Goal: Information Seeking & Learning: Learn about a topic

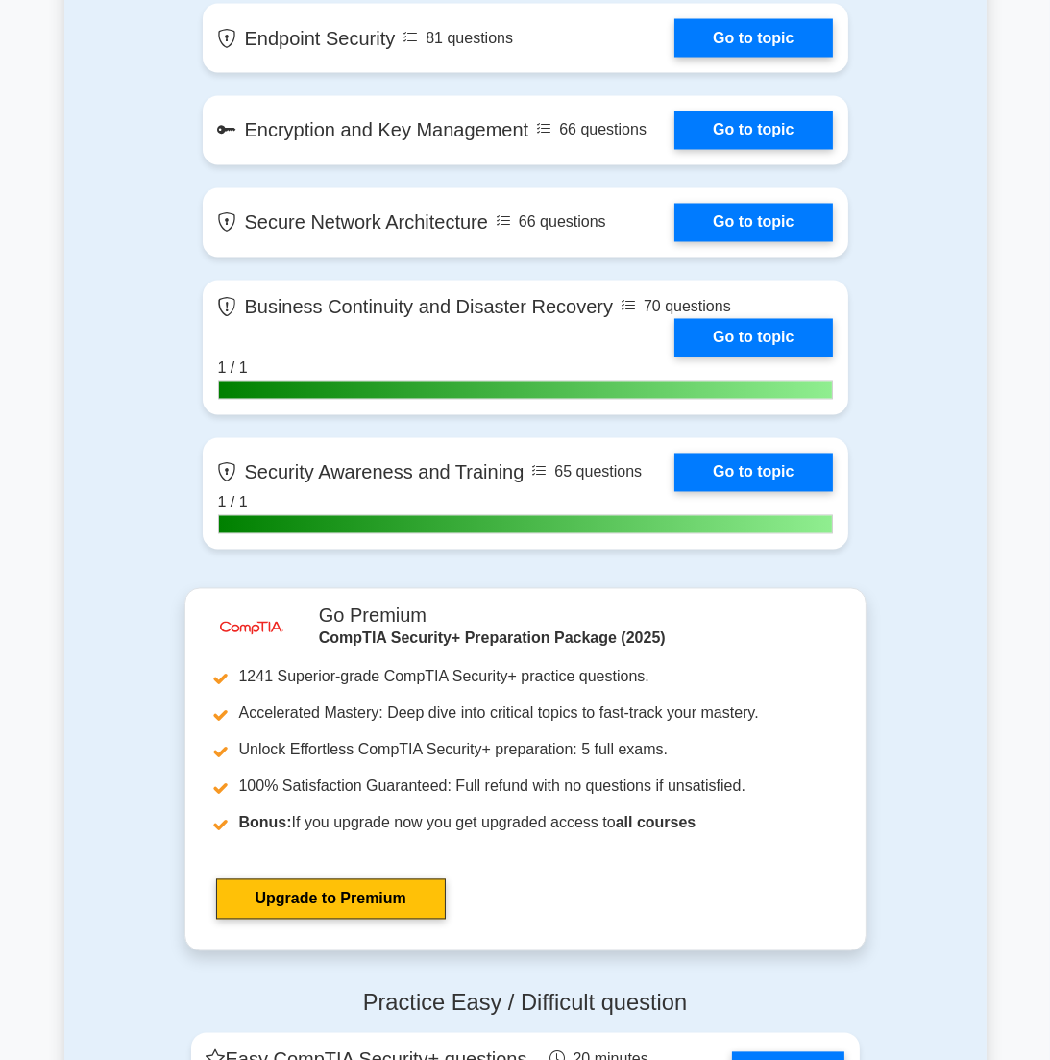
scroll to position [3940, 0]
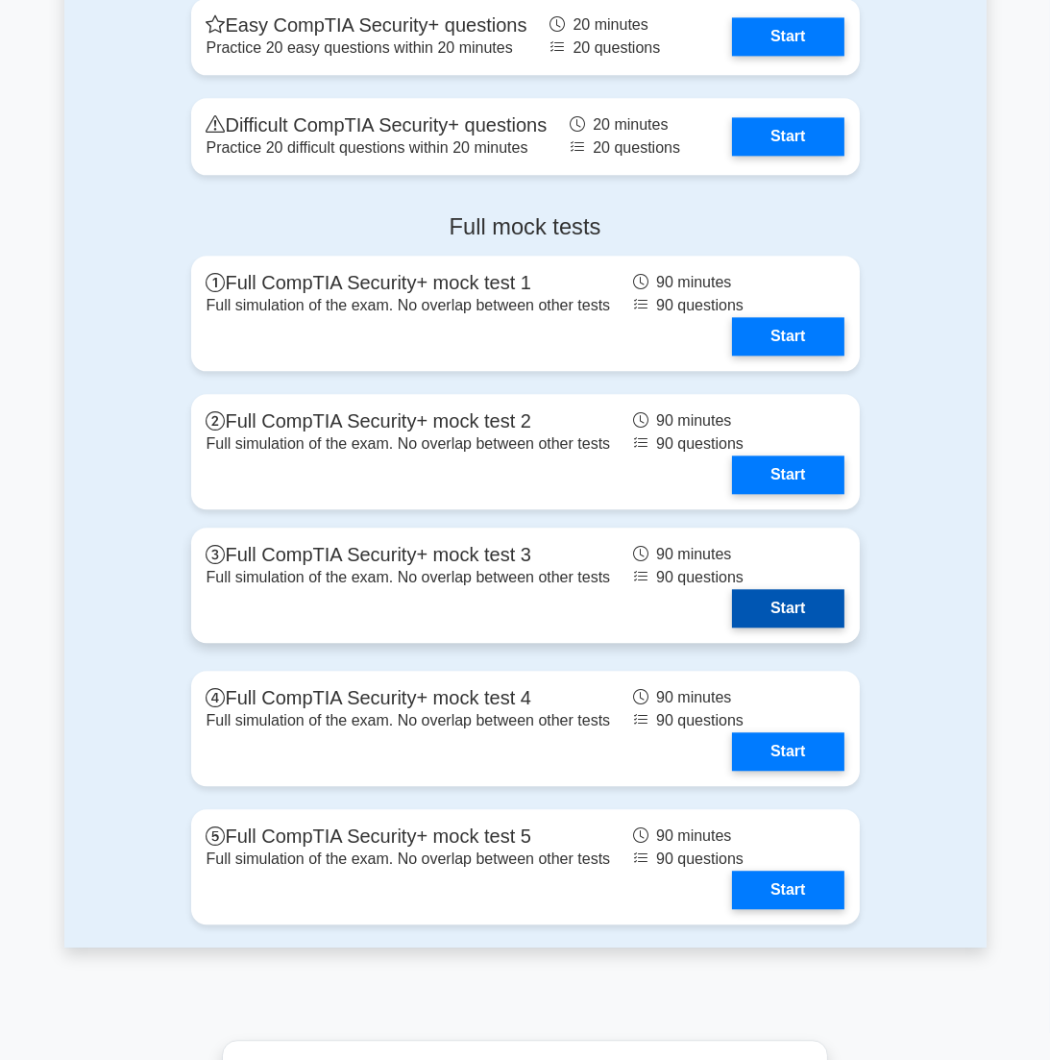
drag, startPoint x: 504, startPoint y: 666, endPoint x: 489, endPoint y: 619, distance: 49.2
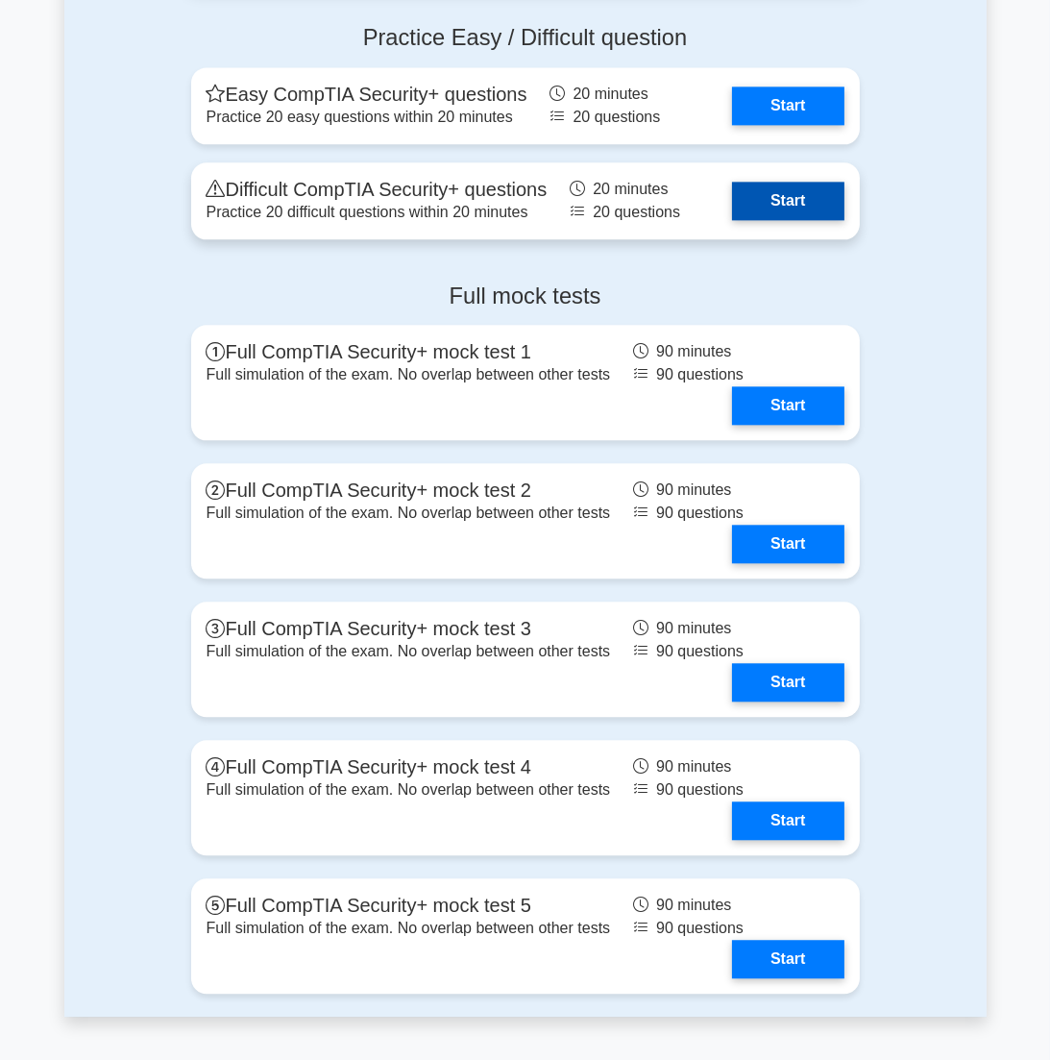
scroll to position [4487, 0]
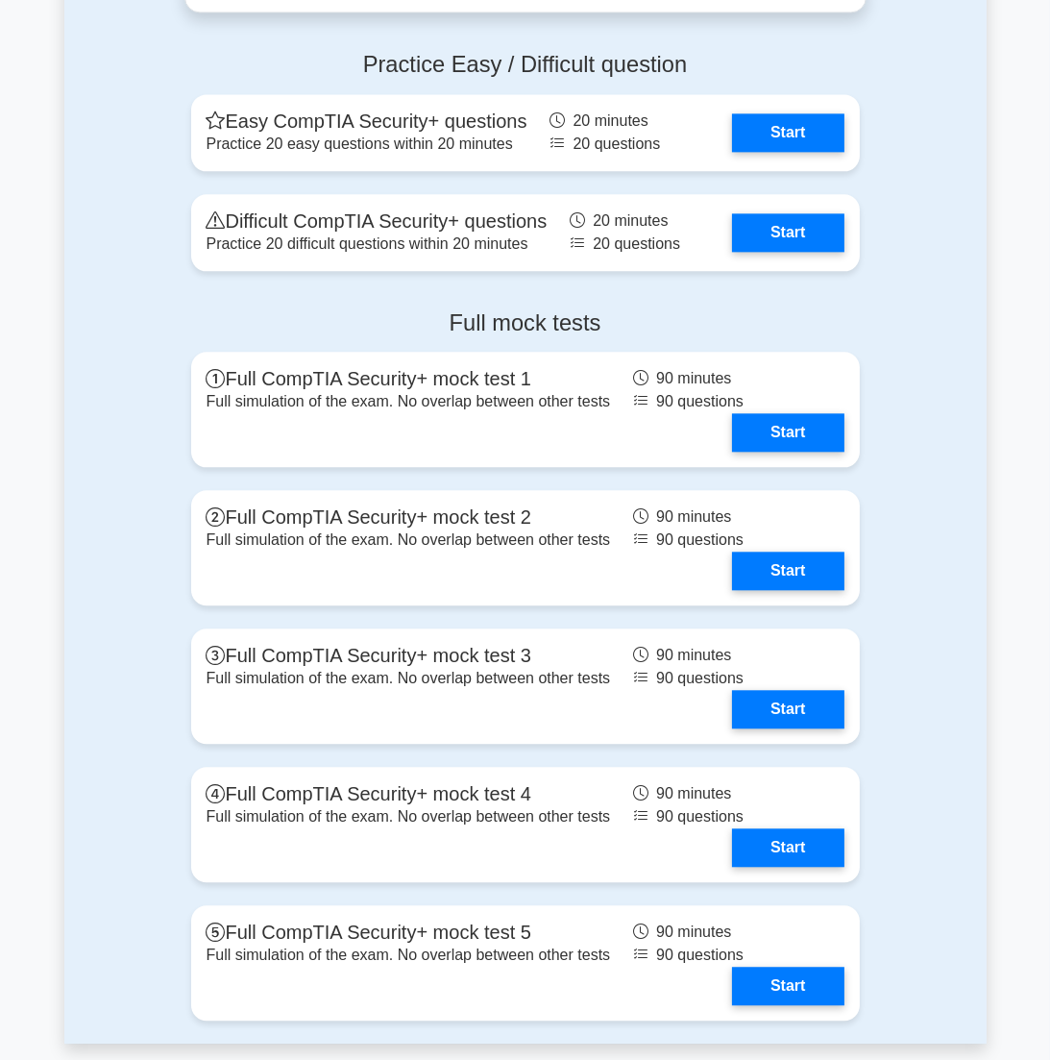
drag, startPoint x: 925, startPoint y: 555, endPoint x: 905, endPoint y: 314, distance: 242.0
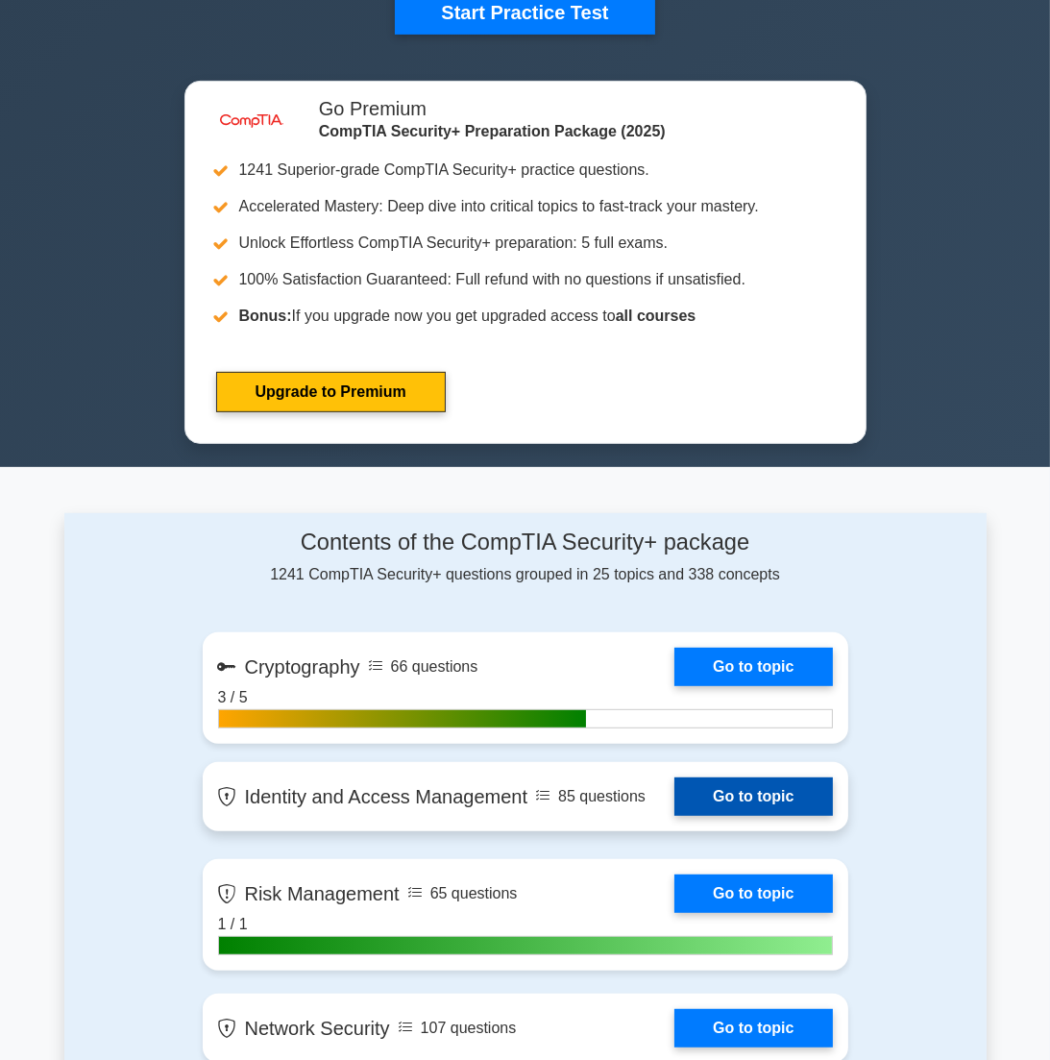
scroll to position [769, 0]
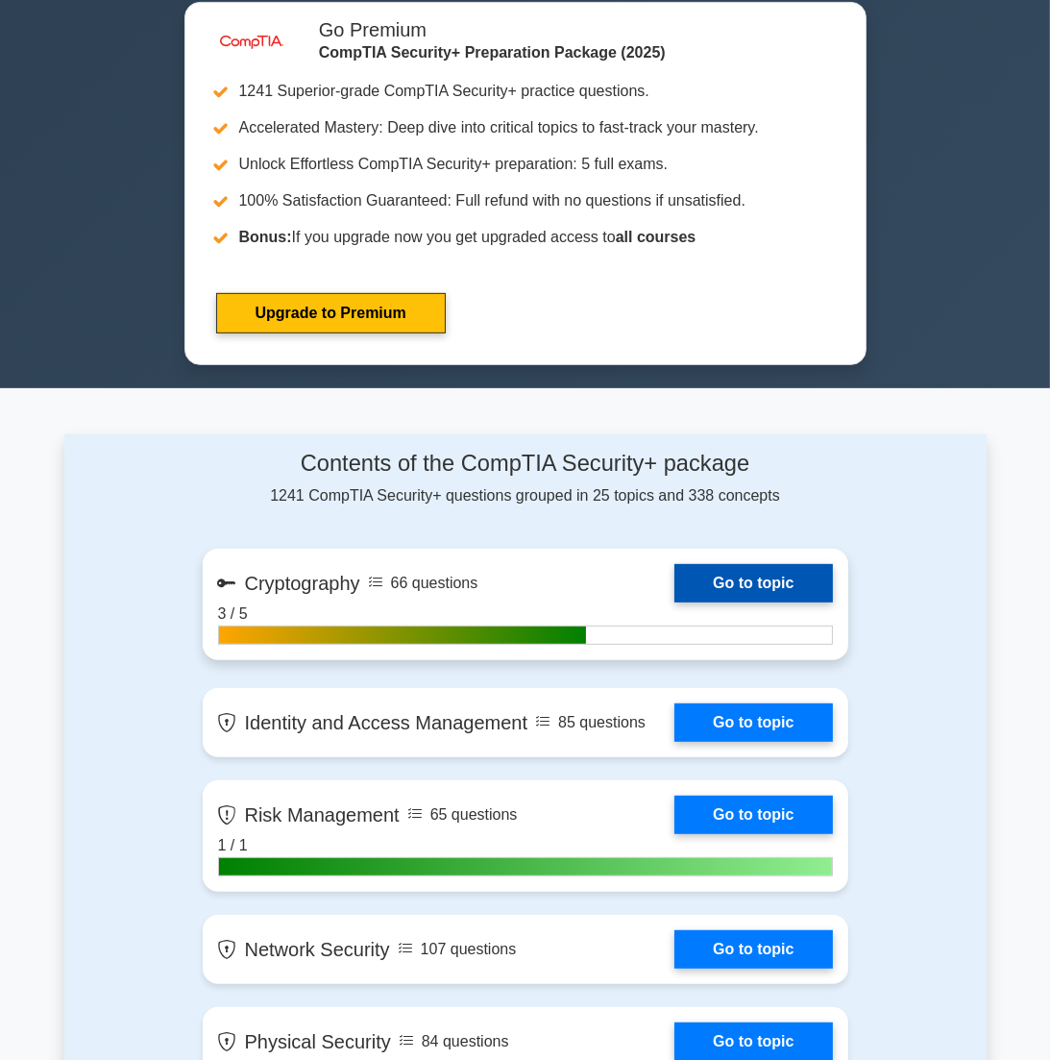
click at [775, 584] on link "Go to topic" at bounding box center [754, 583] width 158 height 38
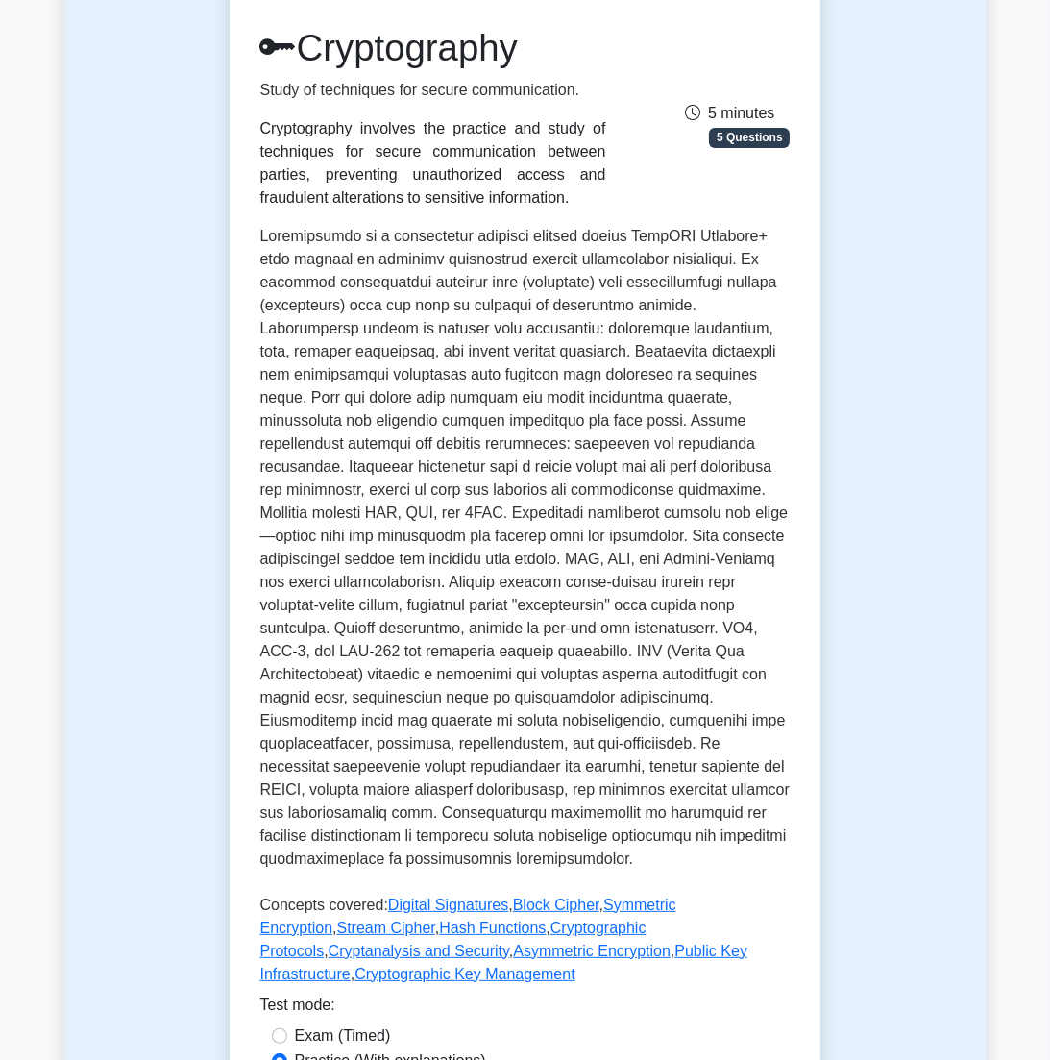
scroll to position [480, 0]
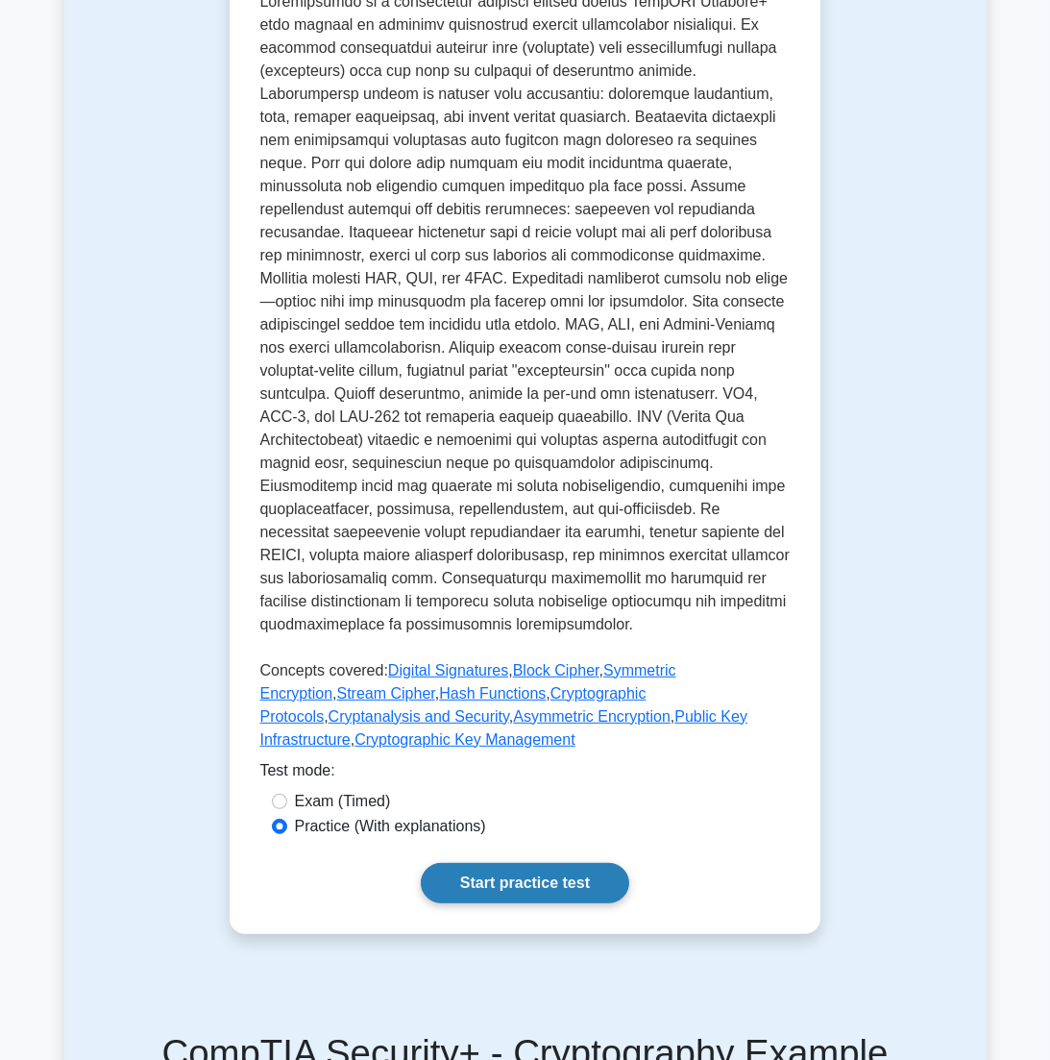
click at [512, 863] on link "Start practice test" at bounding box center [525, 883] width 209 height 40
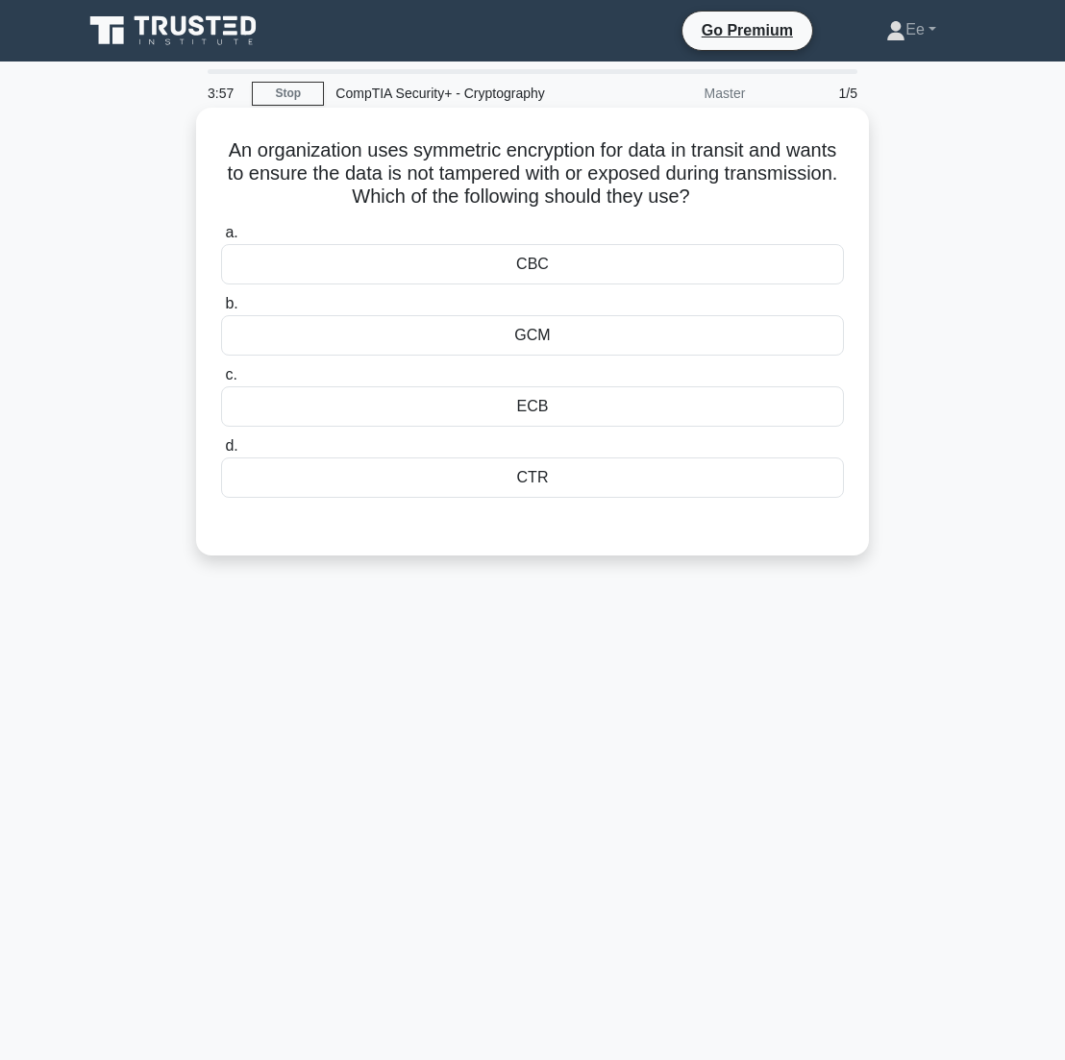
click at [559, 336] on div "GCM" at bounding box center [532, 335] width 623 height 40
click at [221, 310] on input "b. GCM" at bounding box center [221, 304] width 0 height 12
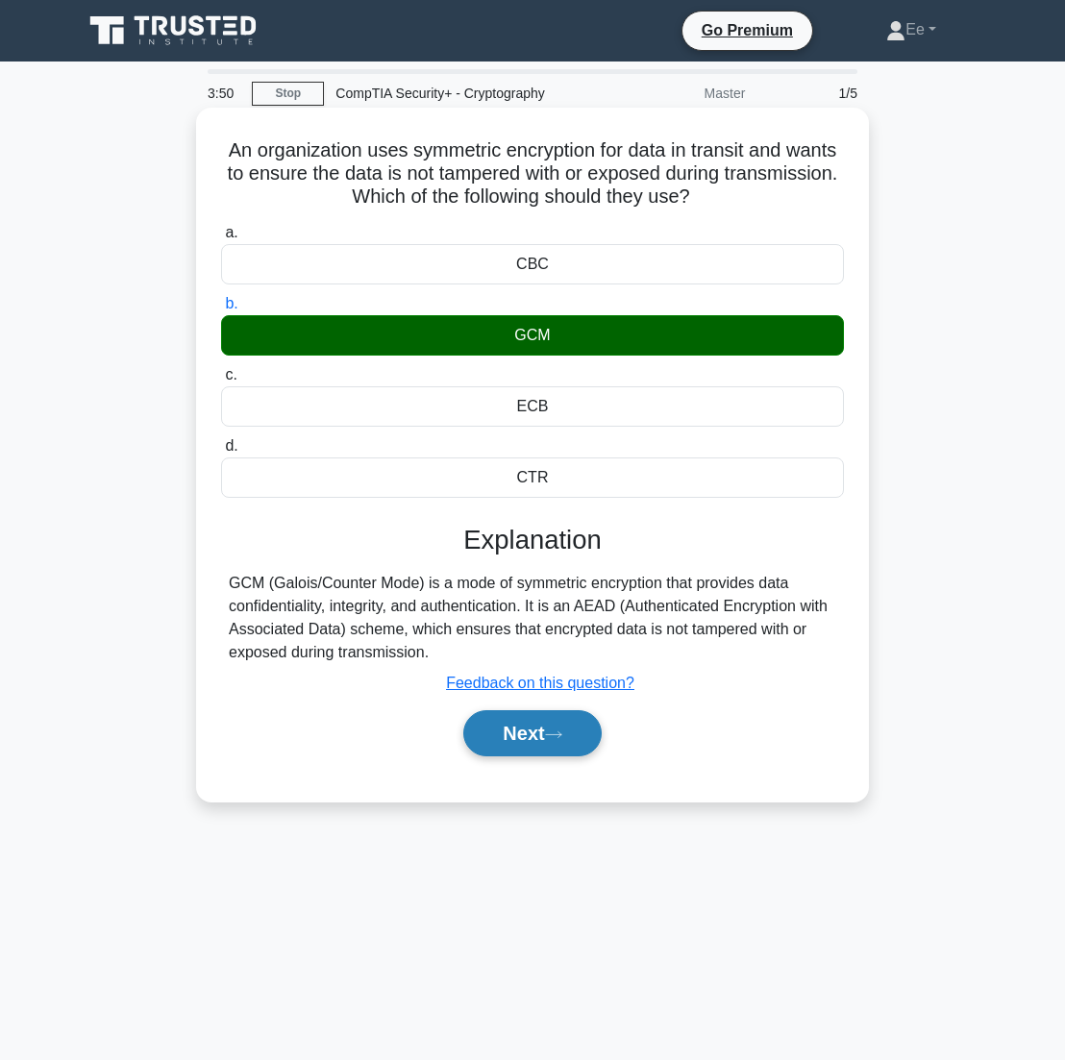
click at [550, 751] on div "Next" at bounding box center [532, 732] width 623 height 61
click at [517, 724] on button "Next" at bounding box center [531, 733] width 137 height 46
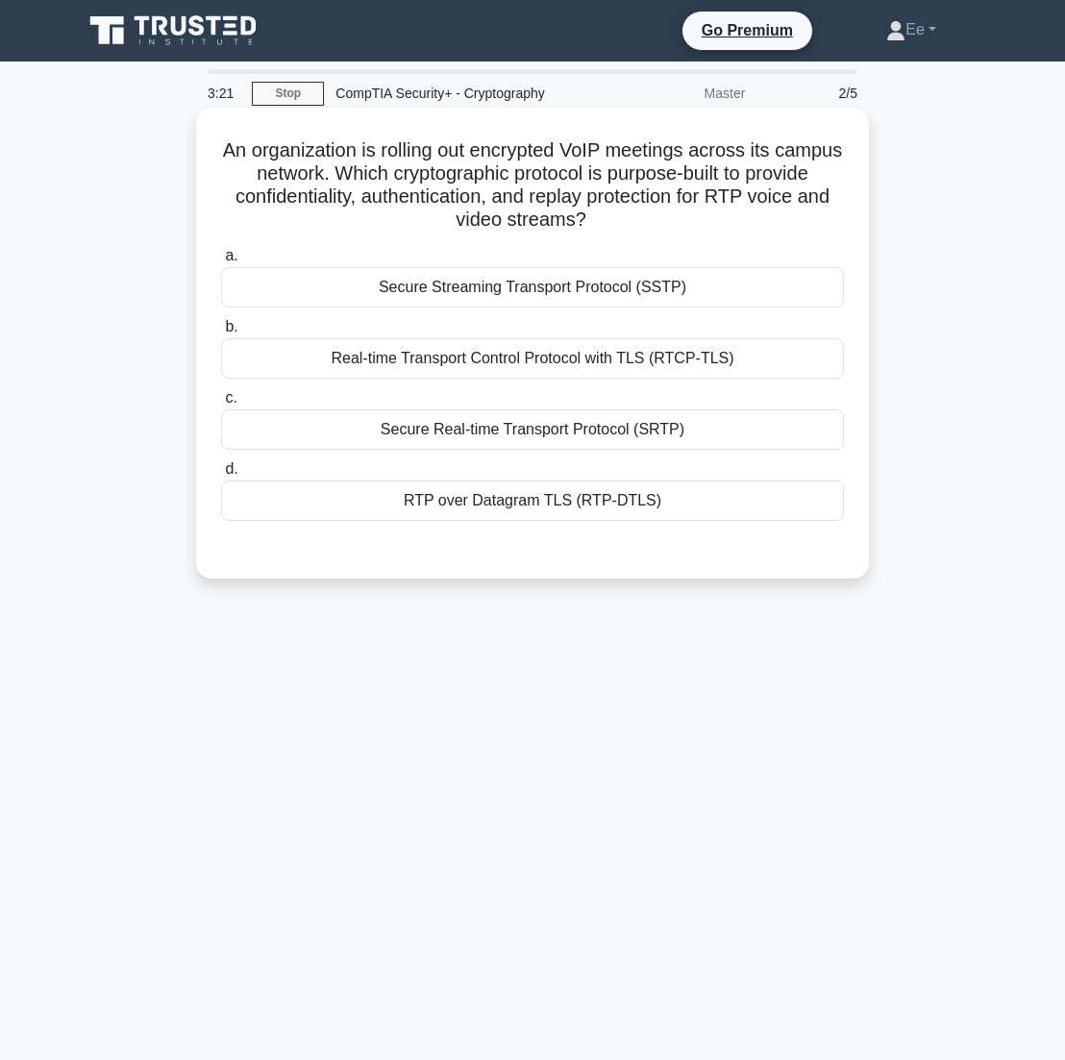
click at [582, 494] on div "RTP over Datagram TLS (RTP-DTLS)" at bounding box center [532, 500] width 623 height 40
click at [221, 476] on input "d. RTP over Datagram TLS (RTP-DTLS)" at bounding box center [221, 469] width 0 height 12
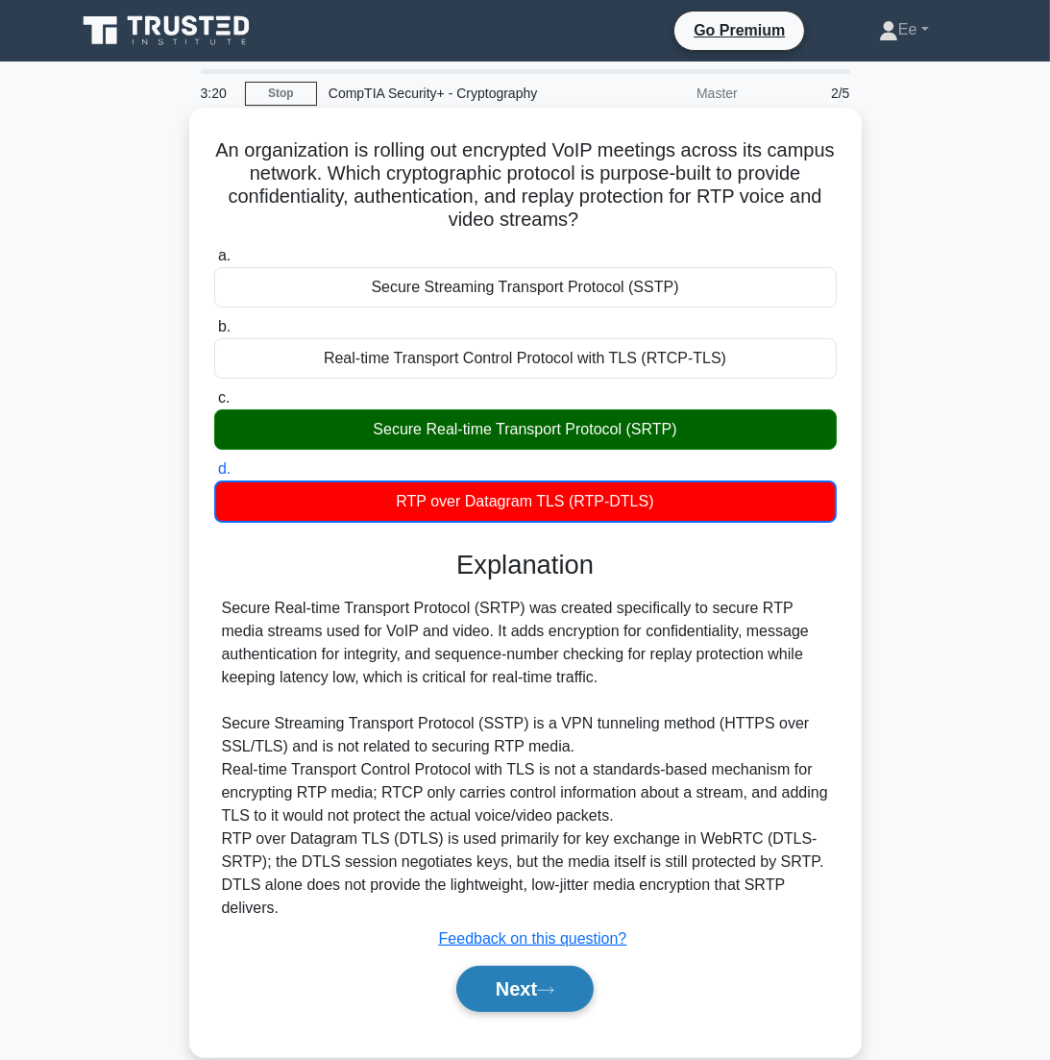
click at [508, 966] on button "Next" at bounding box center [524, 989] width 137 height 46
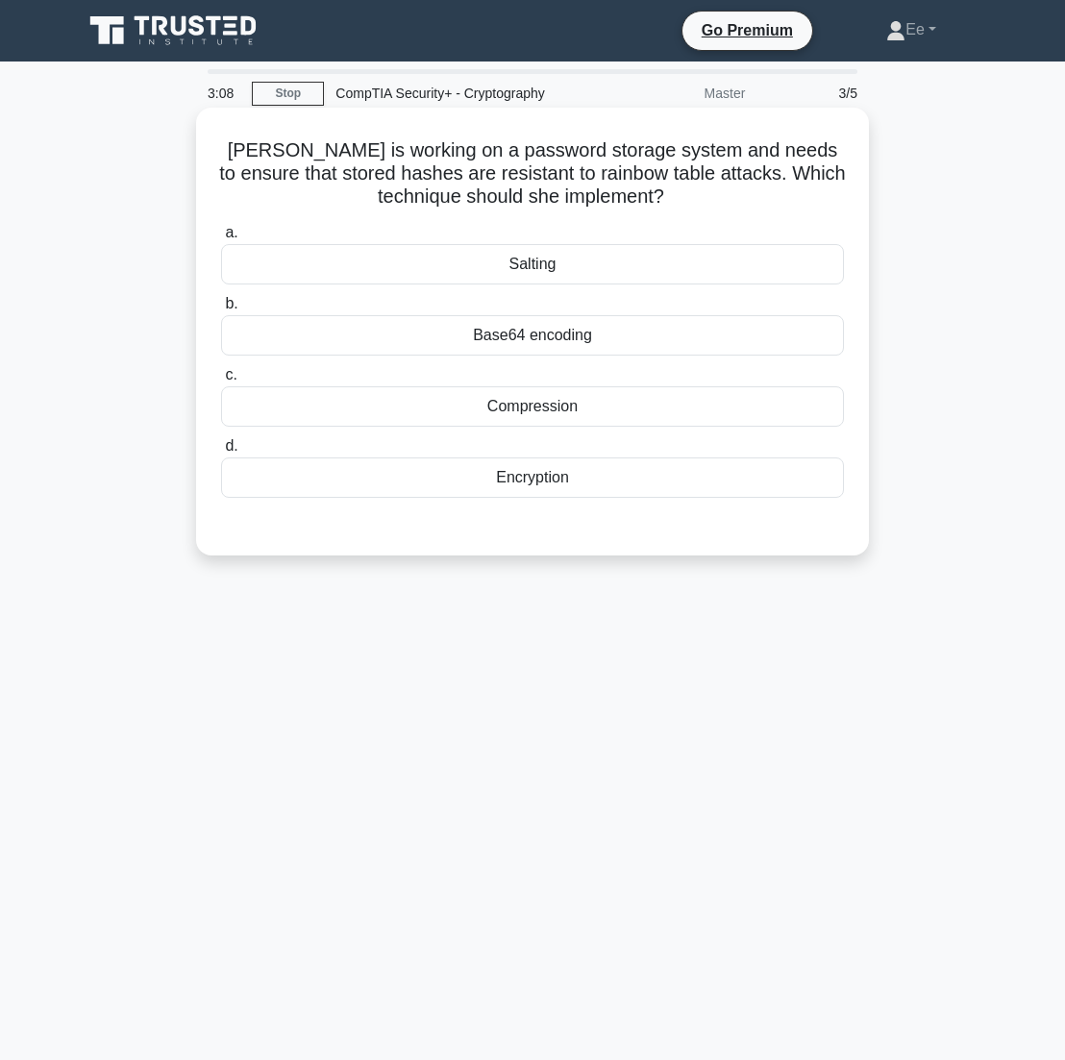
click at [578, 257] on div "Salting" at bounding box center [532, 264] width 623 height 40
click at [221, 239] on input "a. Salting" at bounding box center [221, 233] width 0 height 12
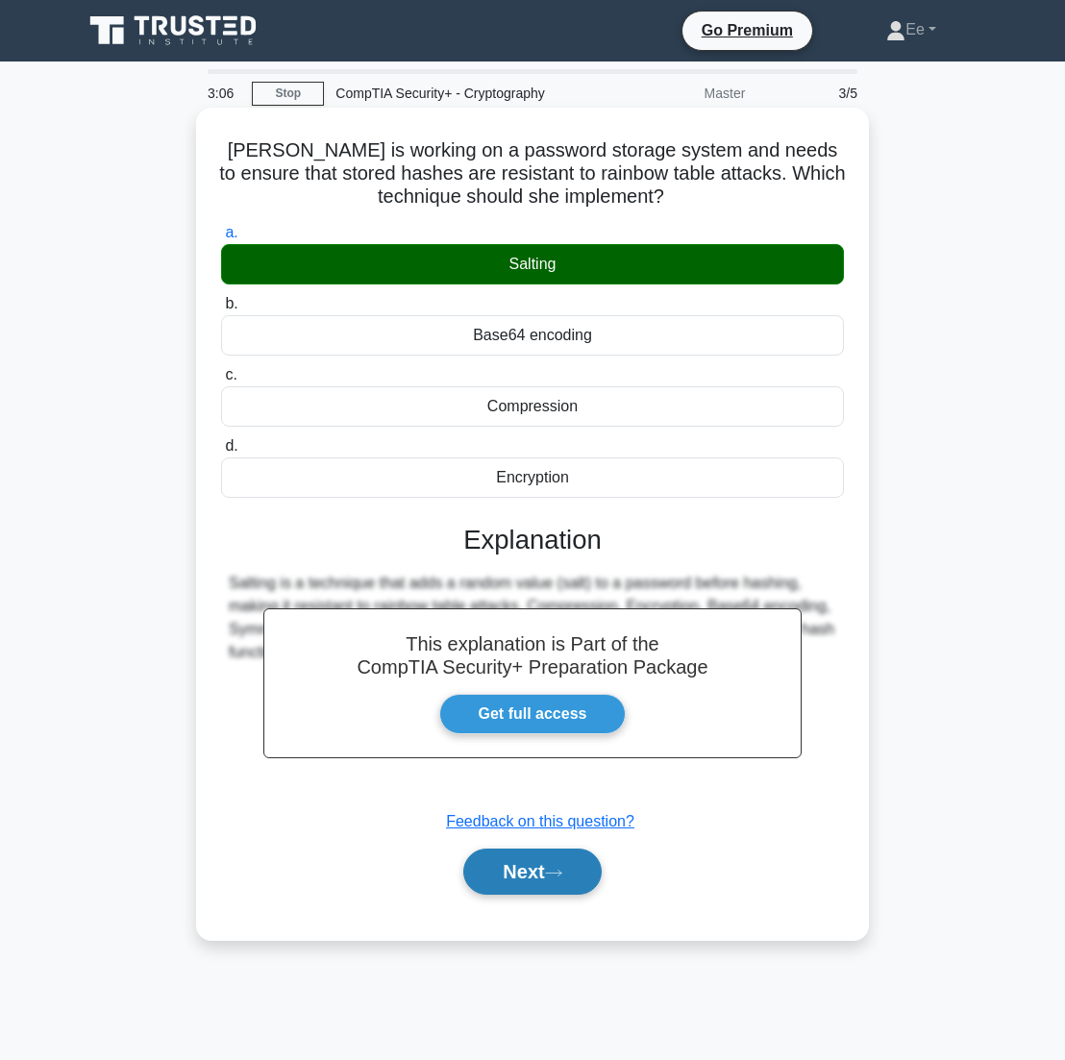
click at [544, 878] on button "Next" at bounding box center [531, 871] width 137 height 46
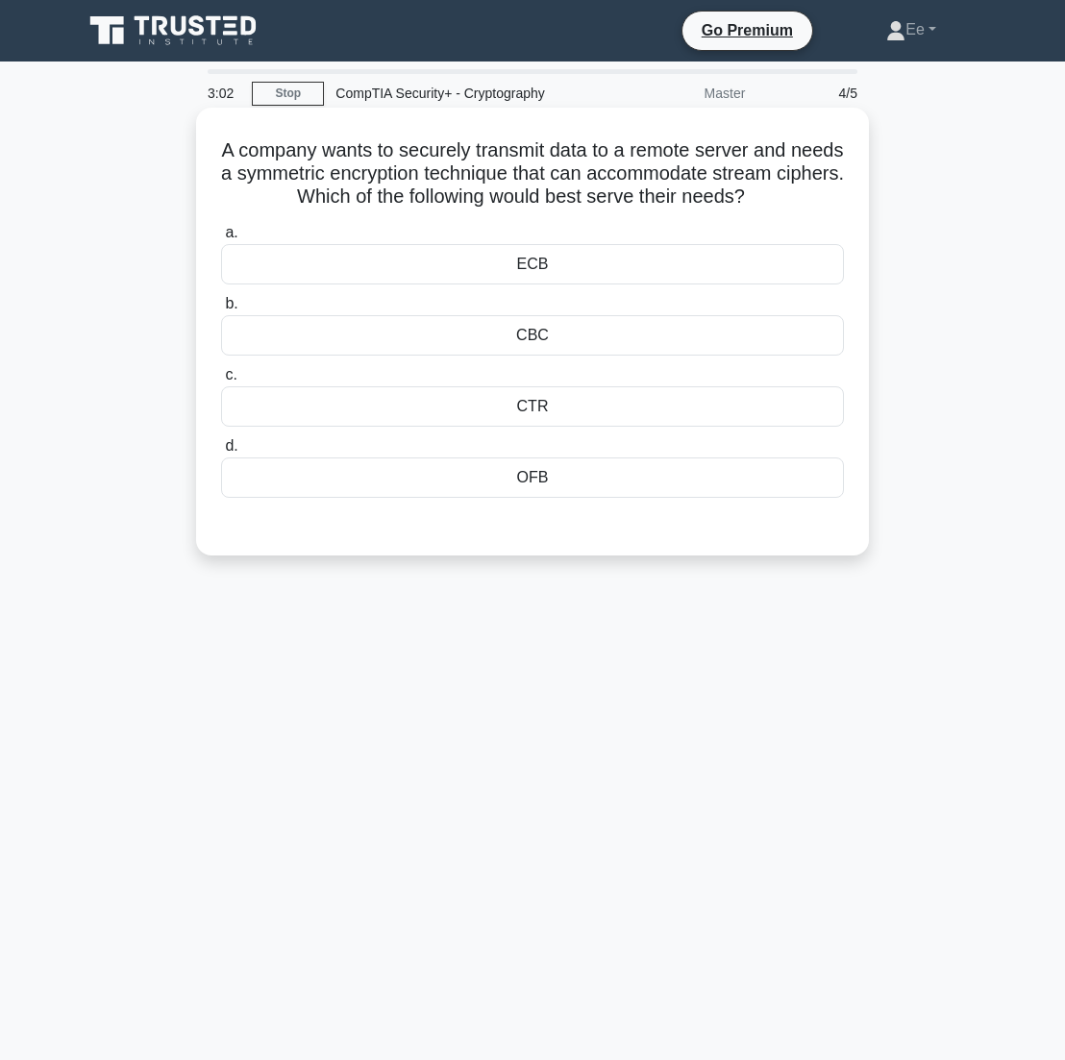
click at [567, 317] on div "CBC" at bounding box center [532, 335] width 623 height 40
click at [221, 310] on input "b. CBC" at bounding box center [221, 304] width 0 height 12
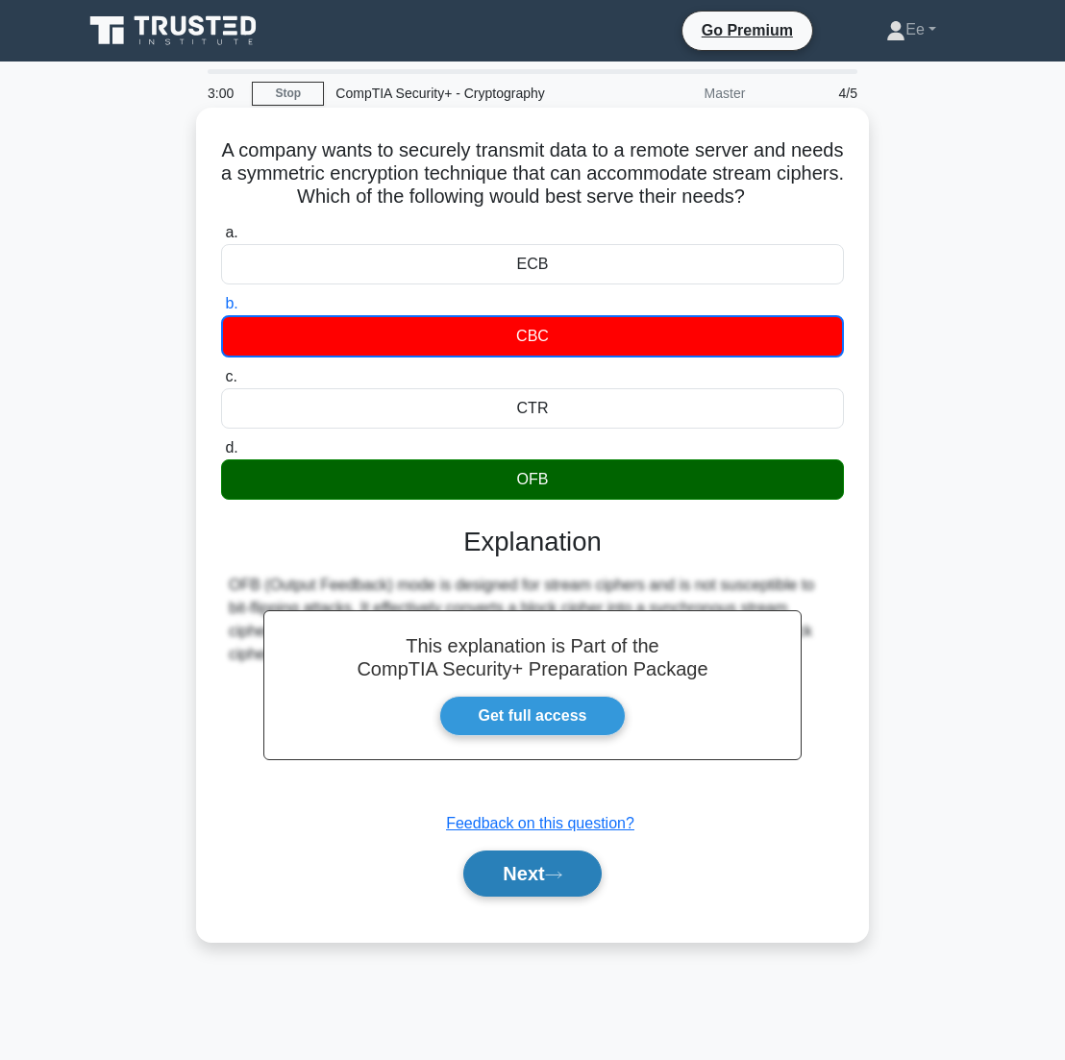
click at [542, 873] on button "Next" at bounding box center [531, 873] width 137 height 46
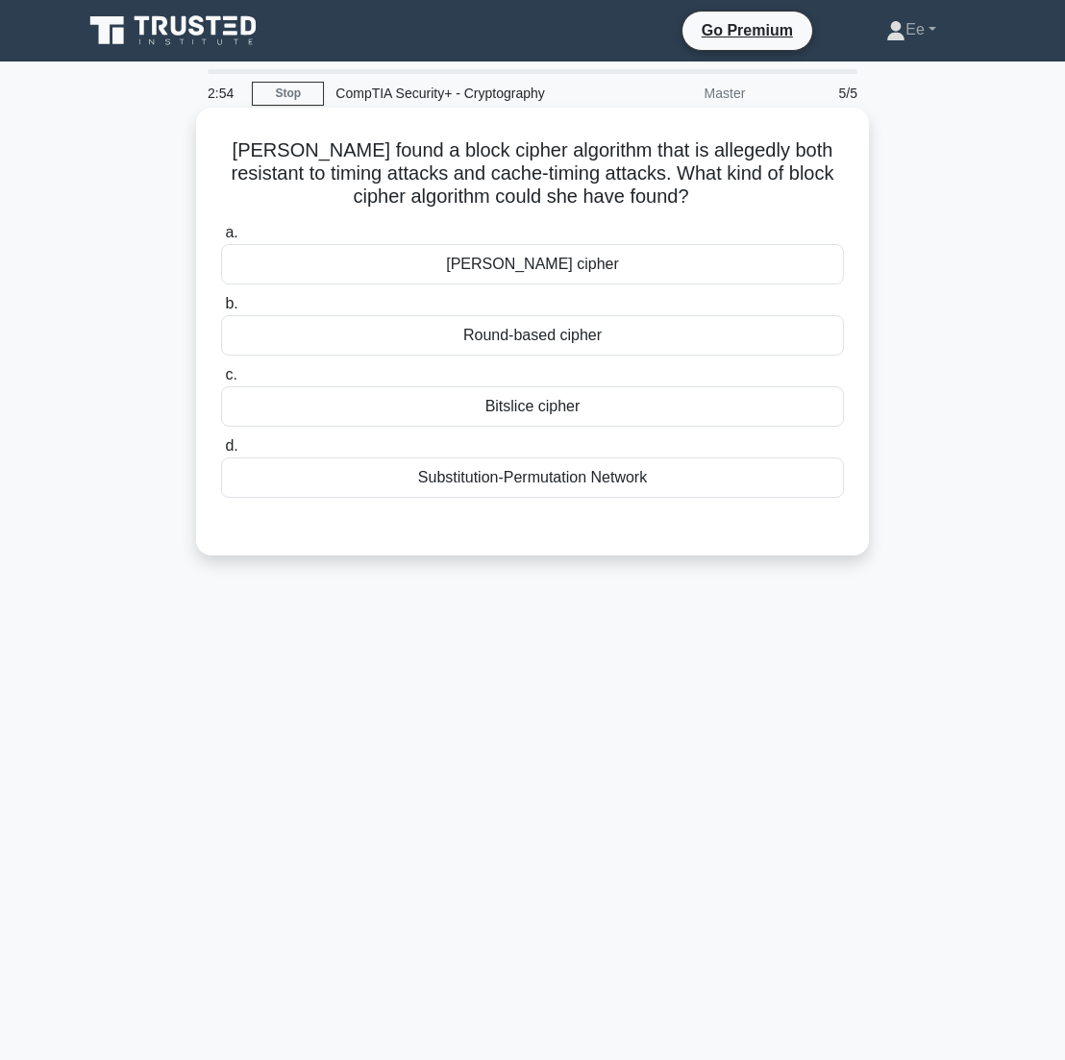
click at [500, 270] on div "Feistel cipher" at bounding box center [532, 264] width 623 height 40
click at [221, 239] on input "a. Feistel cipher" at bounding box center [221, 233] width 0 height 12
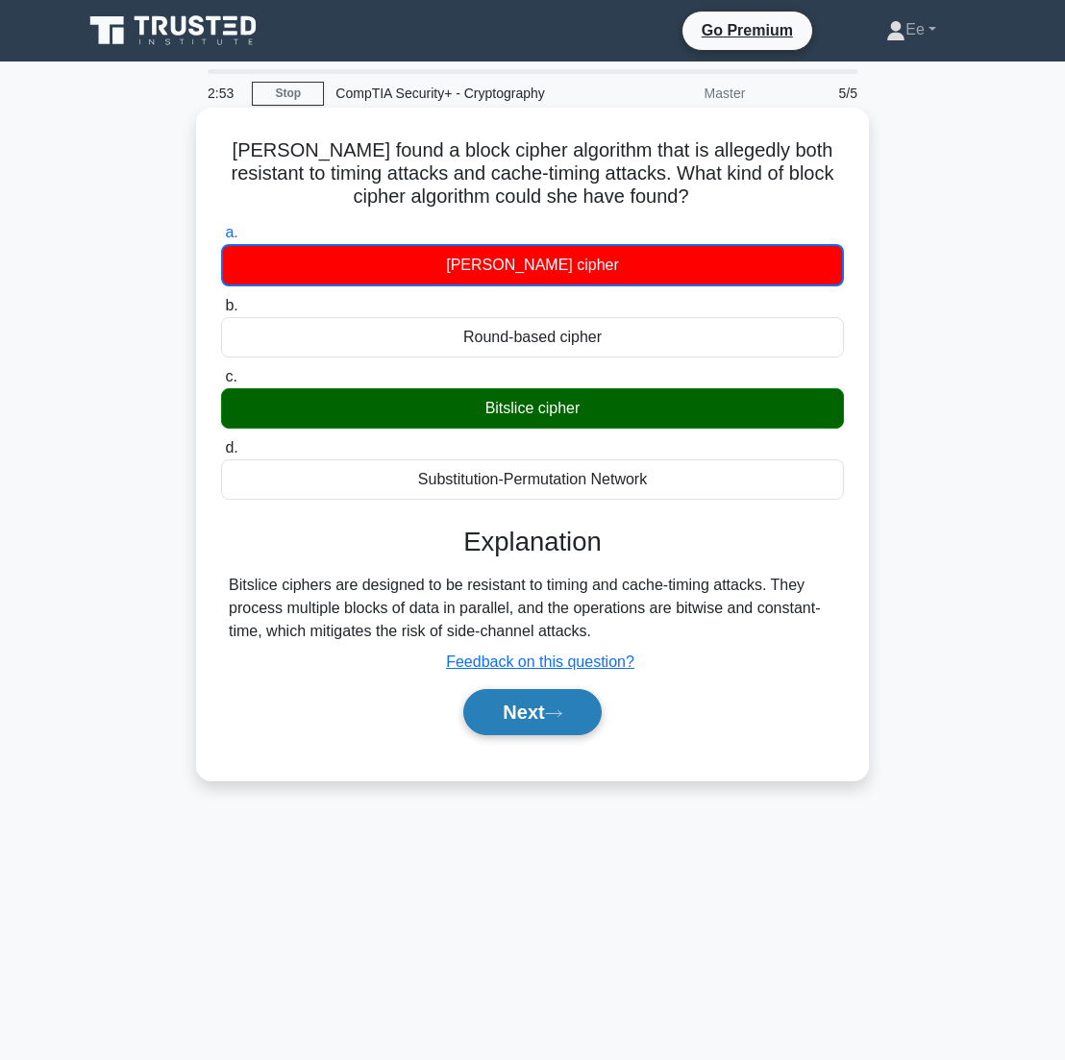
click at [490, 701] on button "Next" at bounding box center [531, 712] width 137 height 46
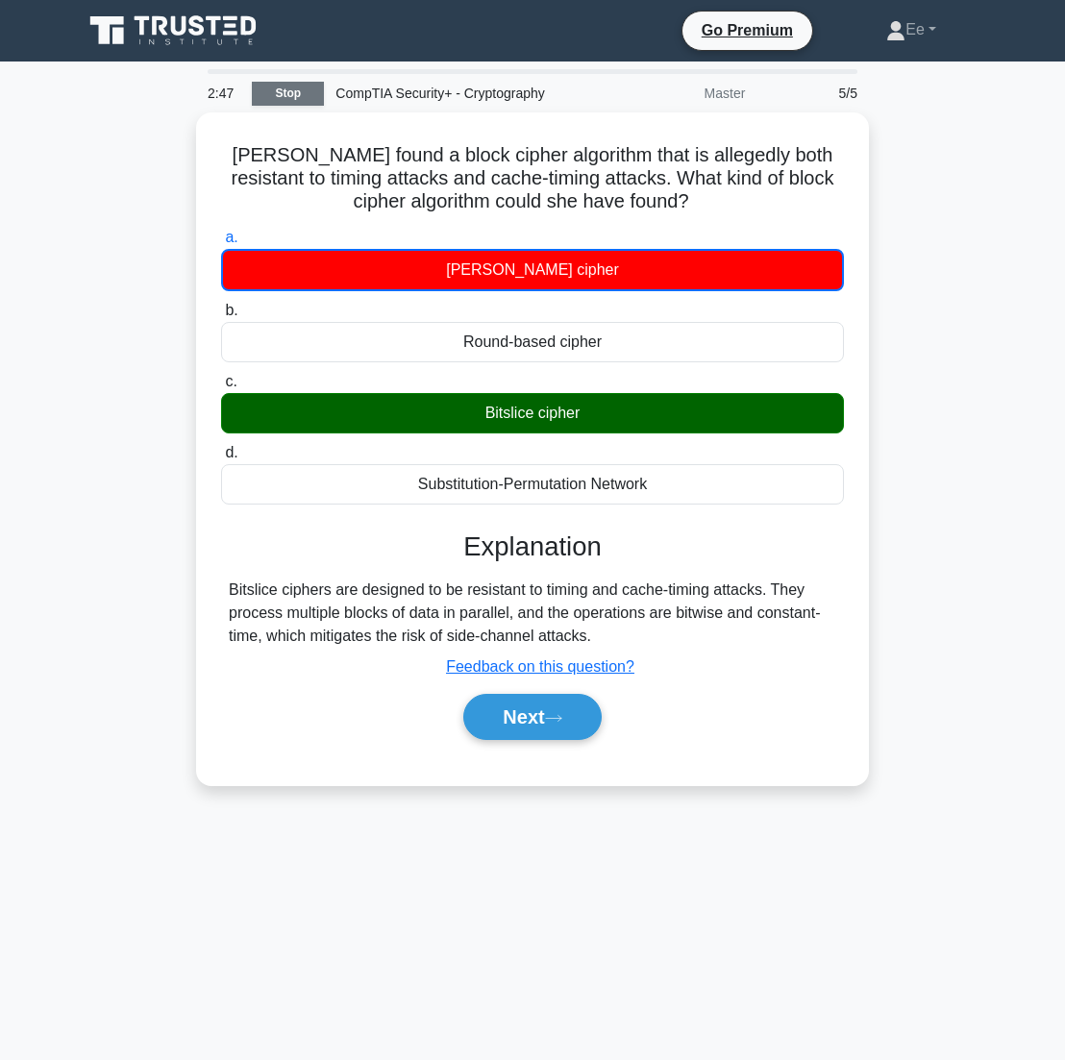
click at [303, 94] on link "Stop" at bounding box center [288, 94] width 72 height 24
